Goal: Information Seeking & Learning: Learn about a topic

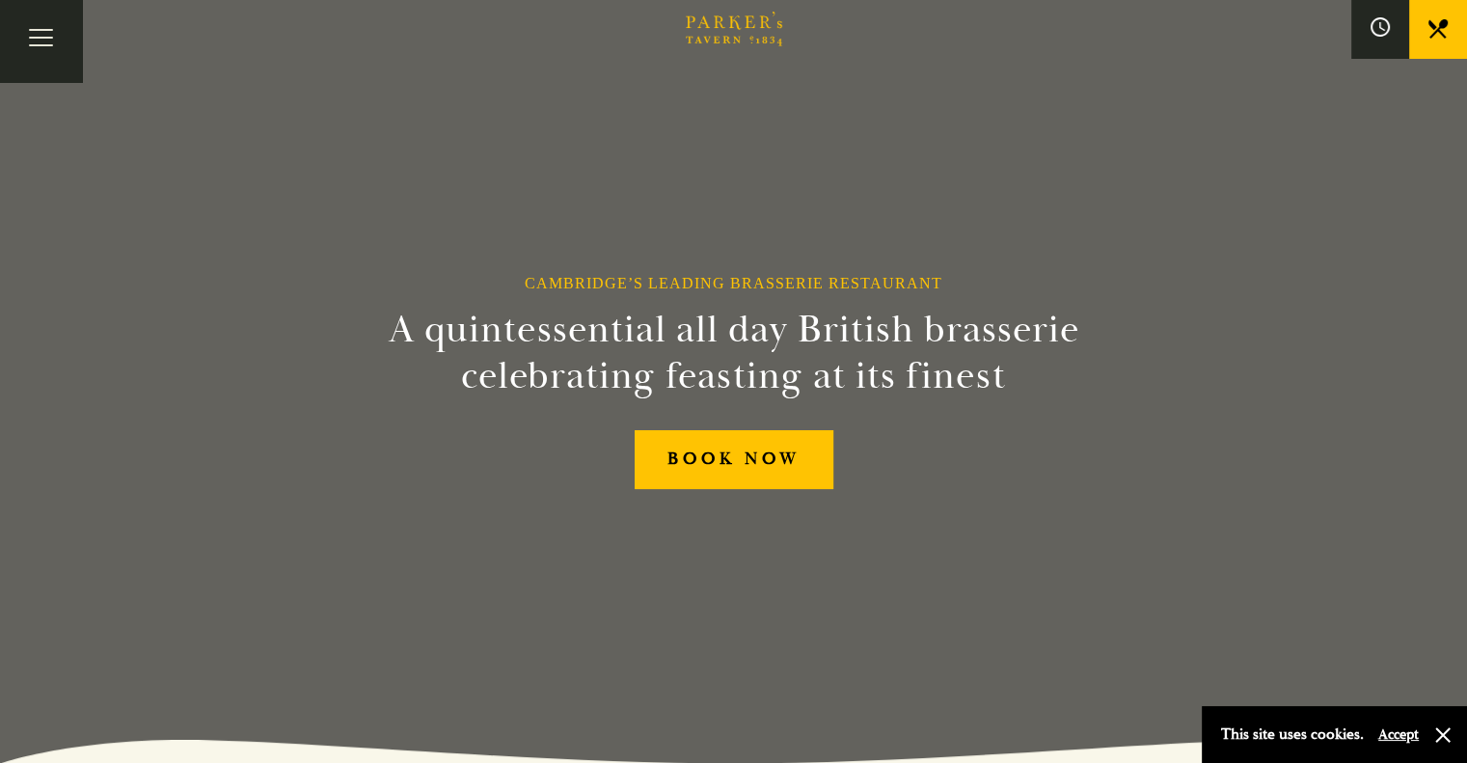
click at [0, 0] on link "Menus" at bounding box center [0, 0] width 0 height 0
click at [0, 0] on link "Bar" at bounding box center [0, 0] width 0 height 0
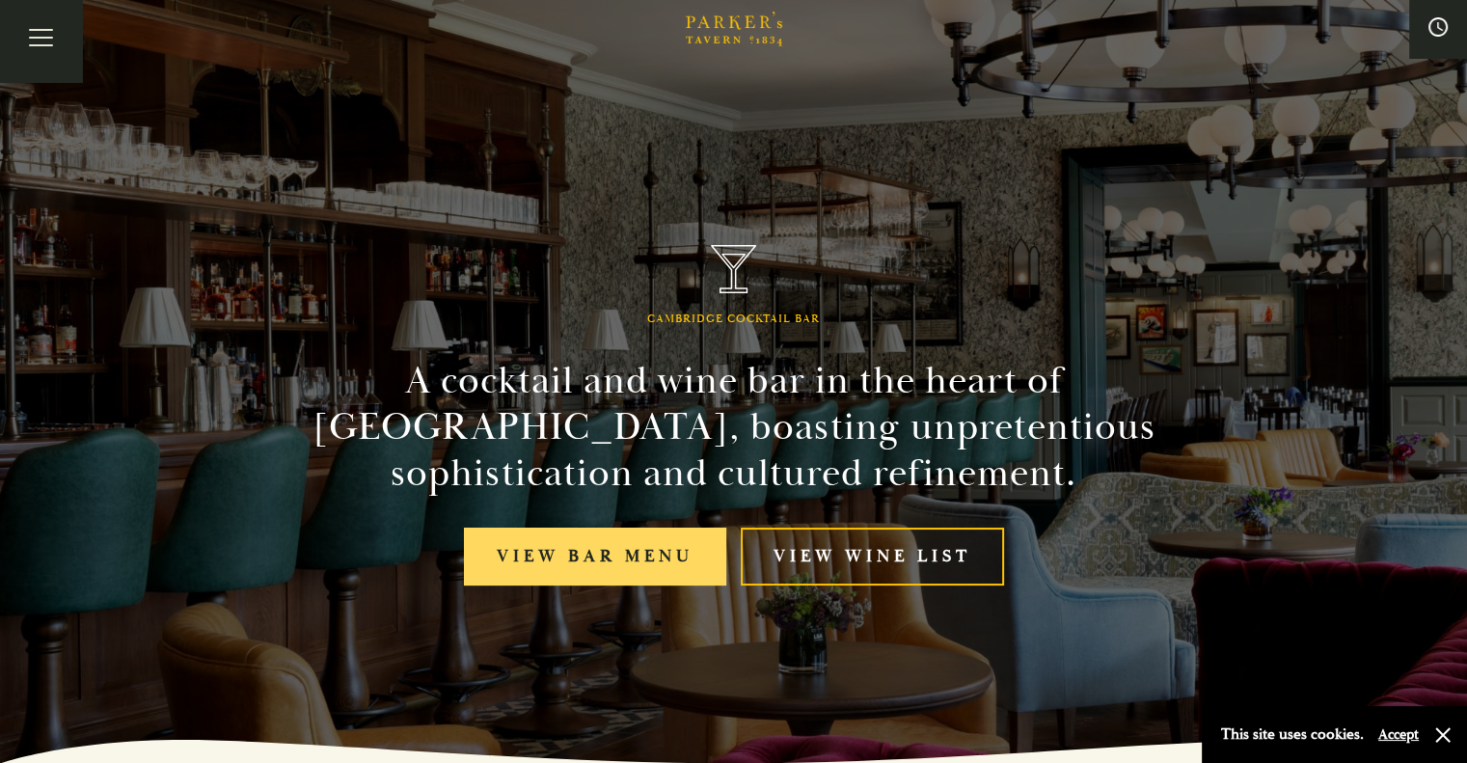
click at [558, 553] on link "View bar menu" at bounding box center [595, 557] width 262 height 59
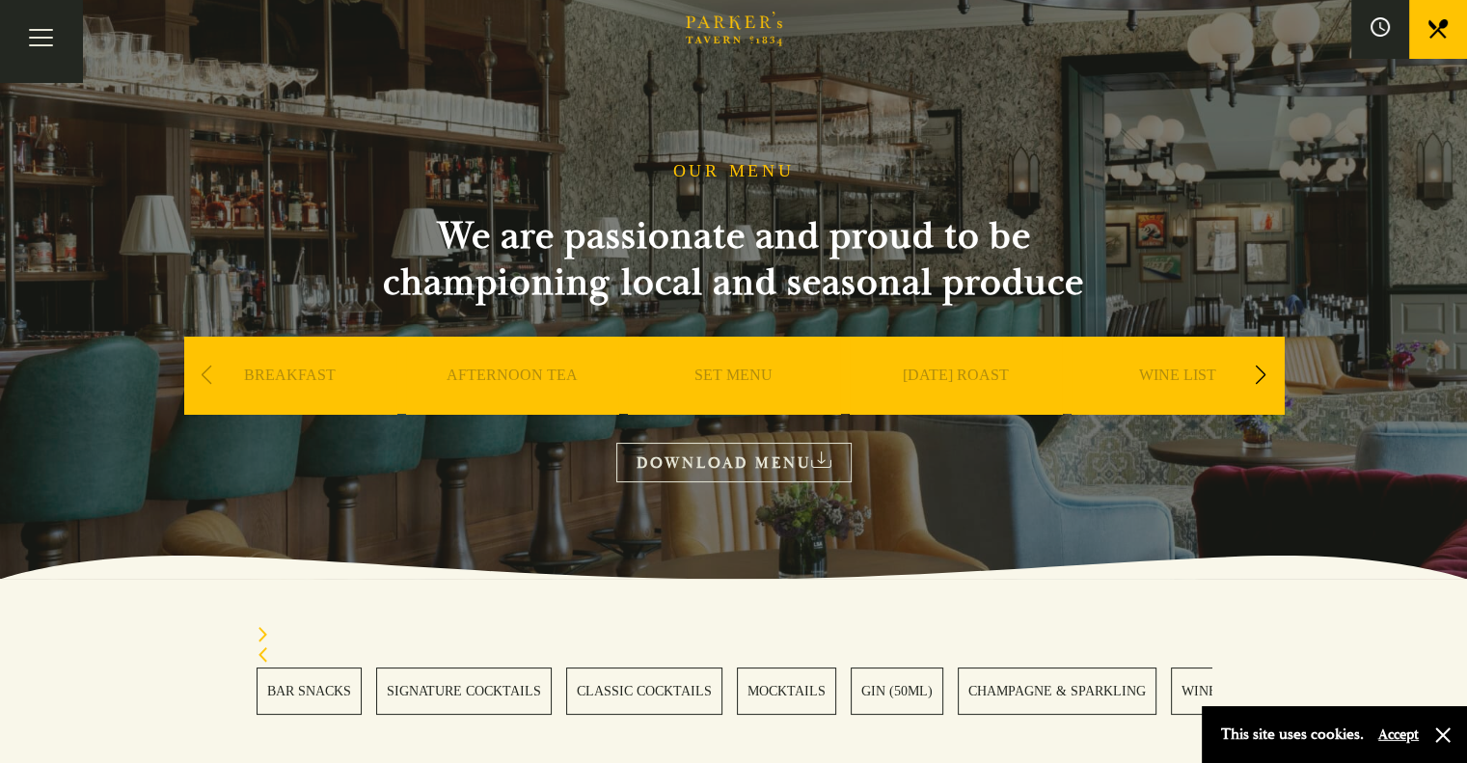
click at [1172, 686] on link "WINES" at bounding box center [1203, 690] width 65 height 47
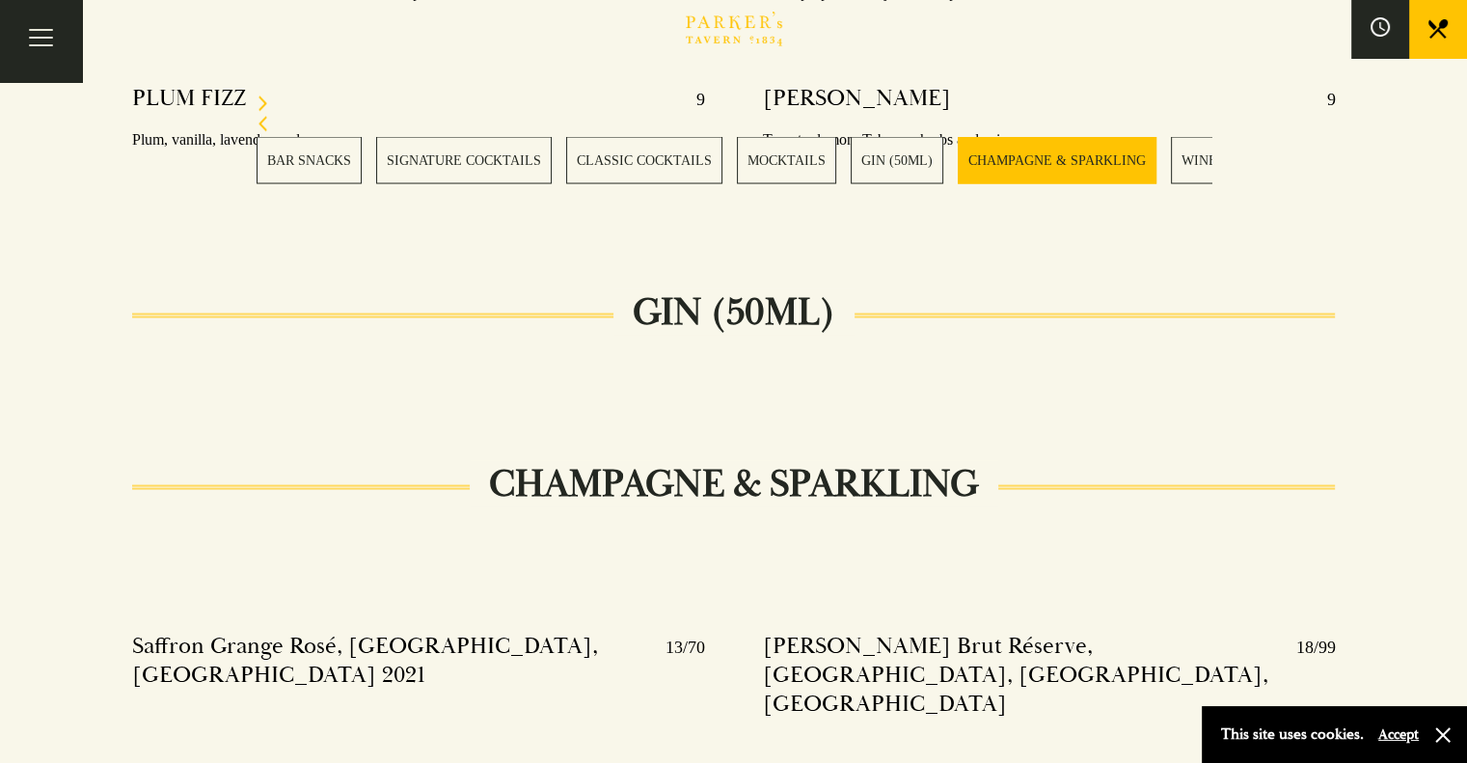
scroll to position [3798, 0]
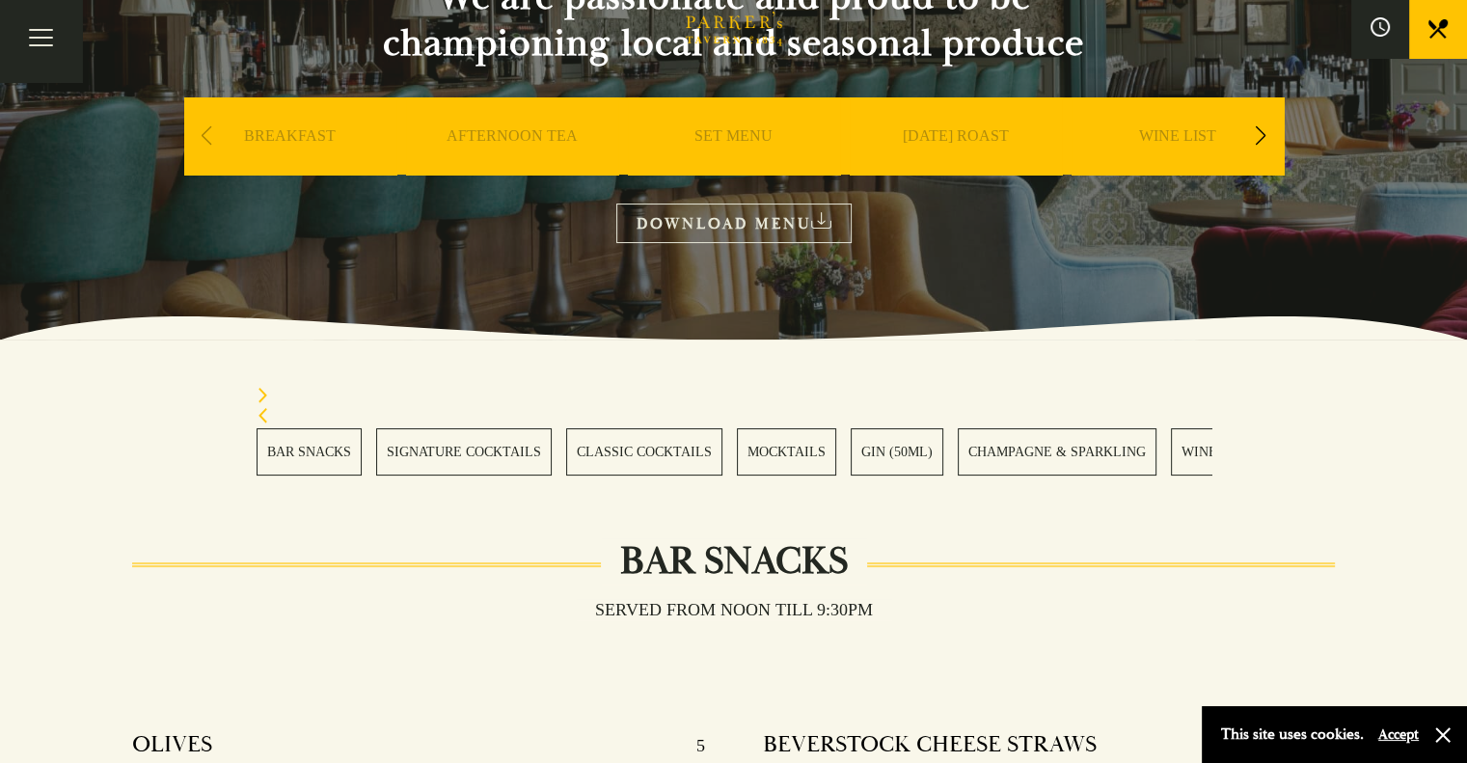
scroll to position [289, 0]
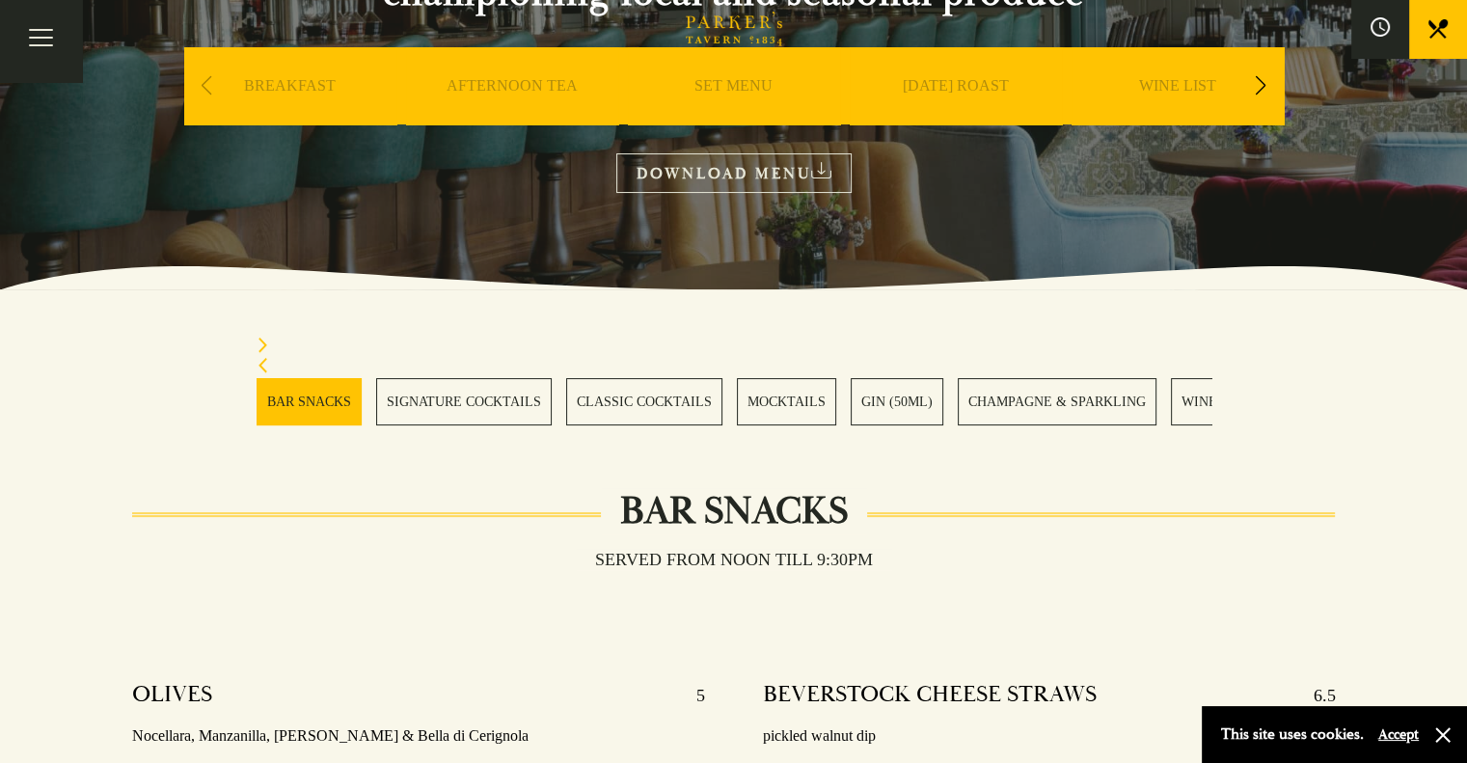
drag, startPoint x: 17, startPoint y: 387, endPoint x: 194, endPoint y: 382, distance: 176.6
click at [0, 0] on div "Bar Restaurant What’s On Afternoon Tea Menus All That Jazz BOOK" at bounding box center [0, 0] width 0 height 0
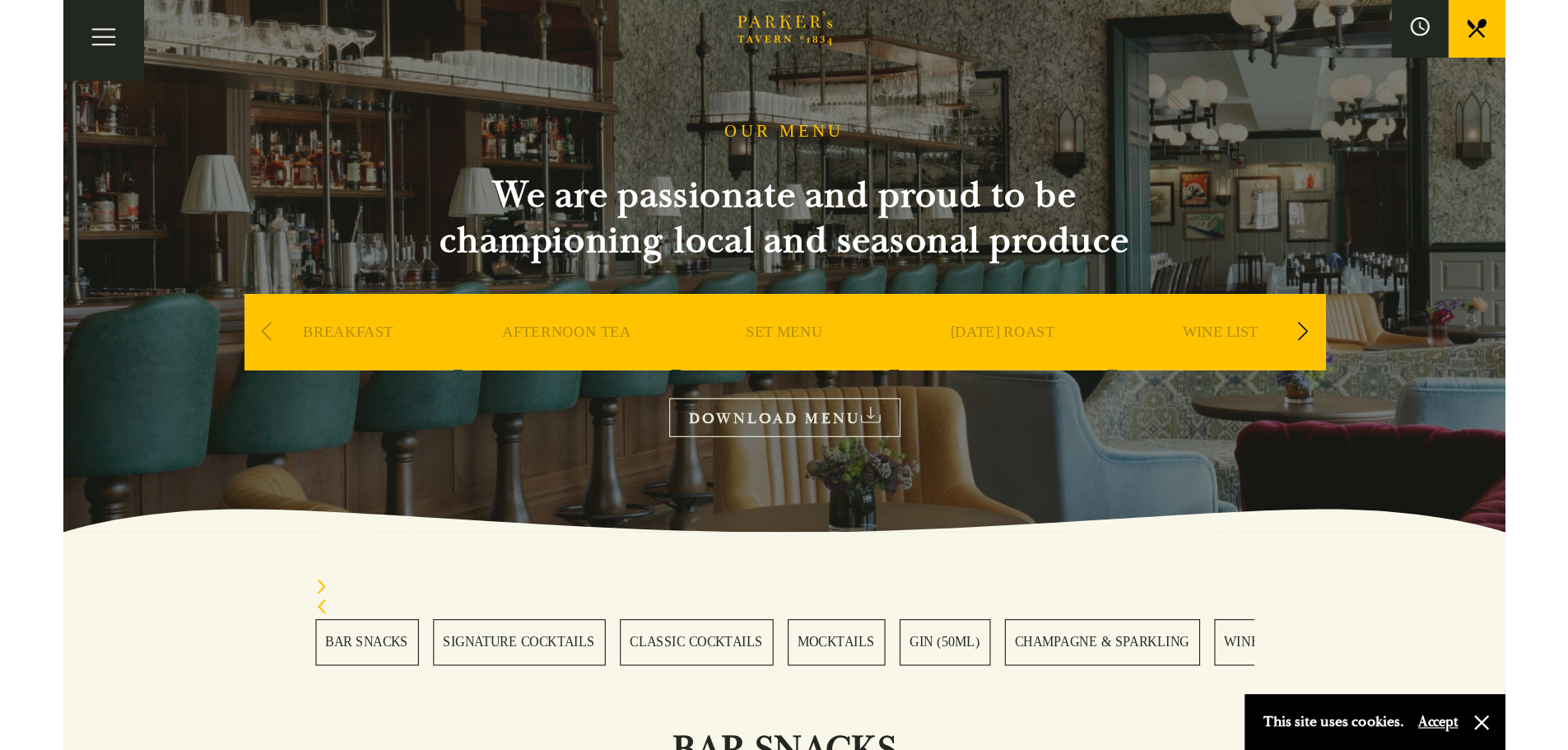
scroll to position [0, 0]
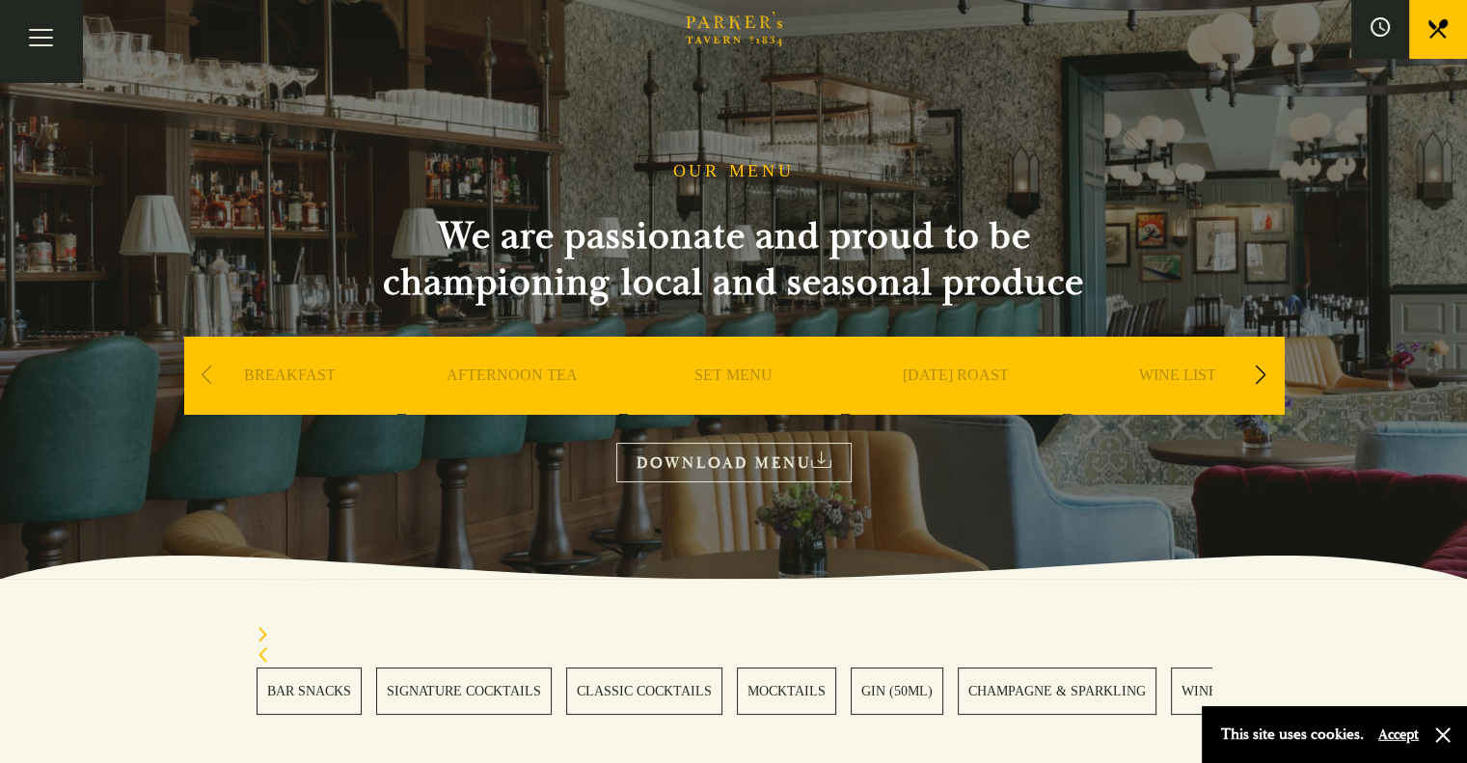
click at [1307, 736] on p "This site uses cookies." at bounding box center [1292, 735] width 143 height 28
click at [1088, 736] on section "BAR SNACKS SIGNATURE COCKTAILS CLASSIC COCKTAILS MOCKTAILS GIN (50ML) CHAMPAGNE…" at bounding box center [733, 671] width 1467 height 184
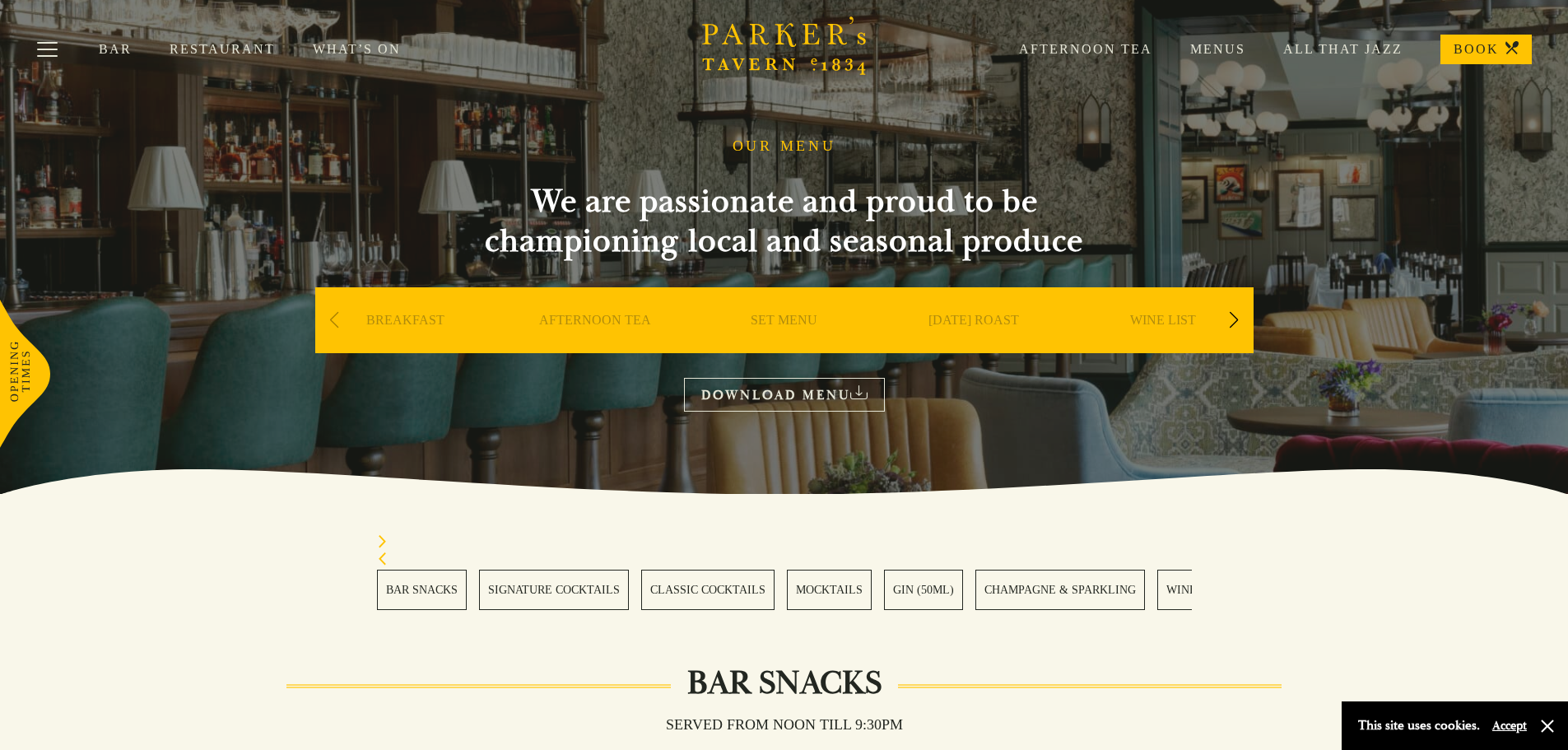
click at [1225, 324] on div "Next slide" at bounding box center [1234, 320] width 22 height 36
click at [1222, 323] on div "Next slide" at bounding box center [1234, 320] width 22 height 36
click at [1228, 311] on div "Next slide" at bounding box center [1234, 320] width 22 height 36
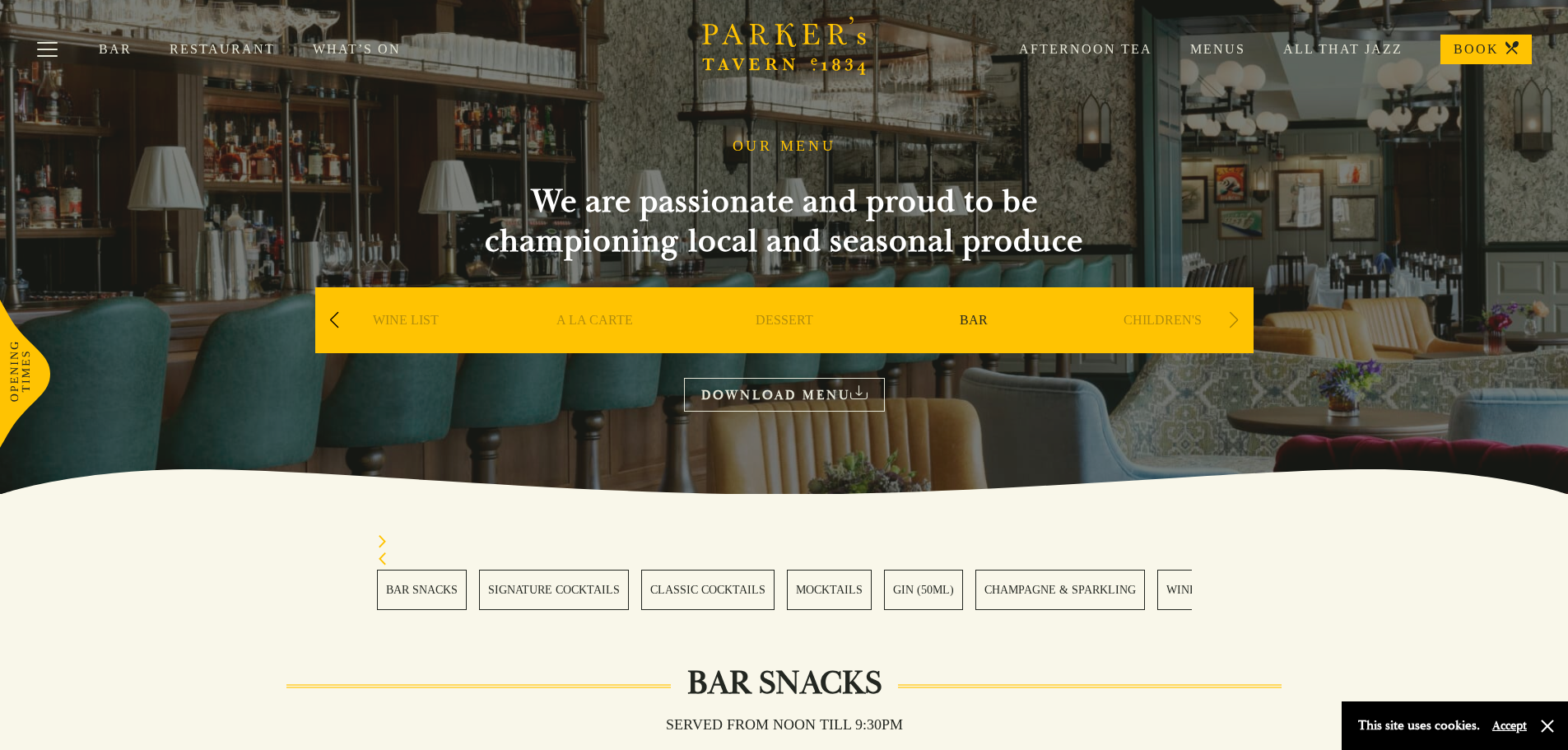
click at [1228, 311] on div "Next slide" at bounding box center [1234, 320] width 22 height 36
click at [973, 318] on link "BAR" at bounding box center [973, 345] width 28 height 66
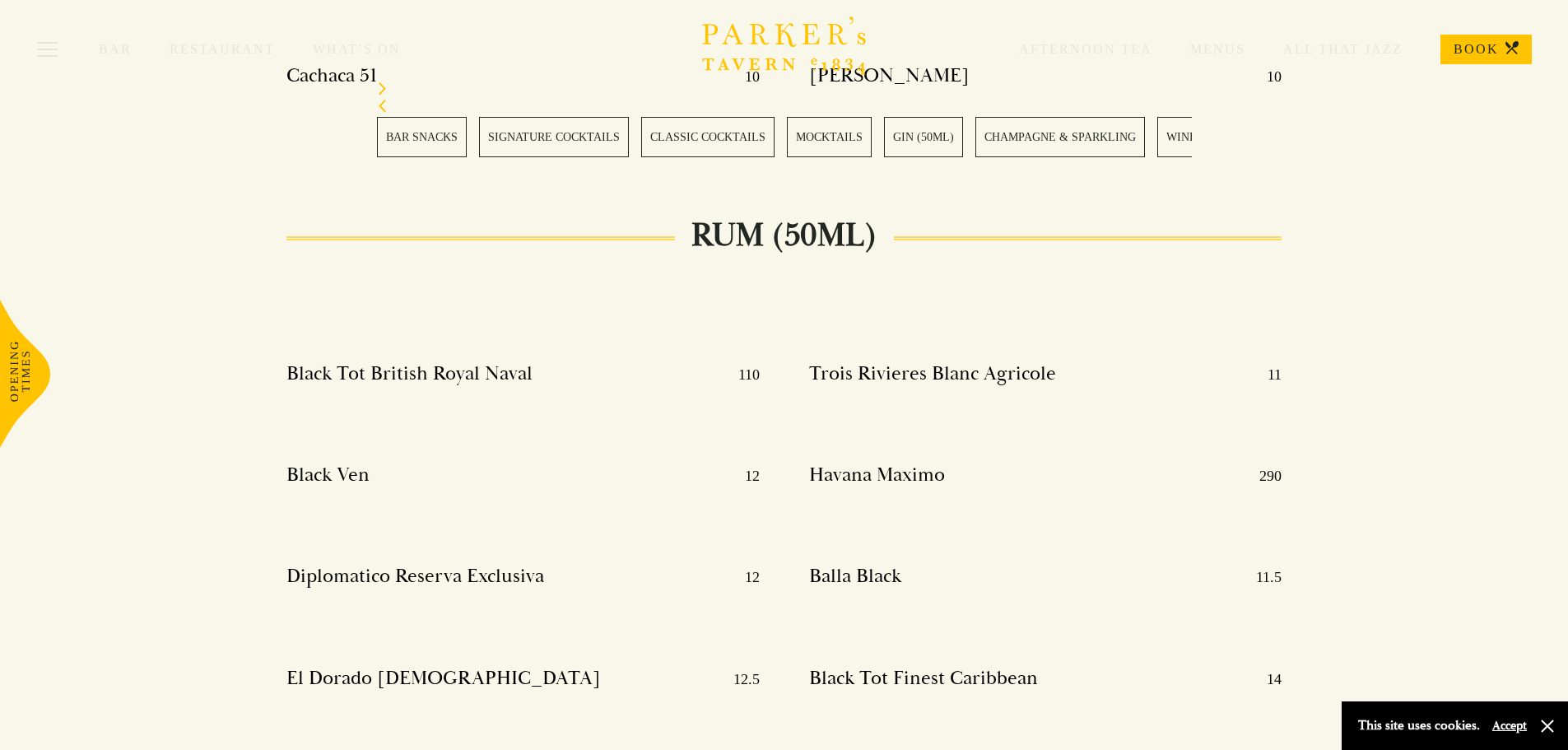
scroll to position [13010, 0]
